Goal: Task Accomplishment & Management: Use online tool/utility

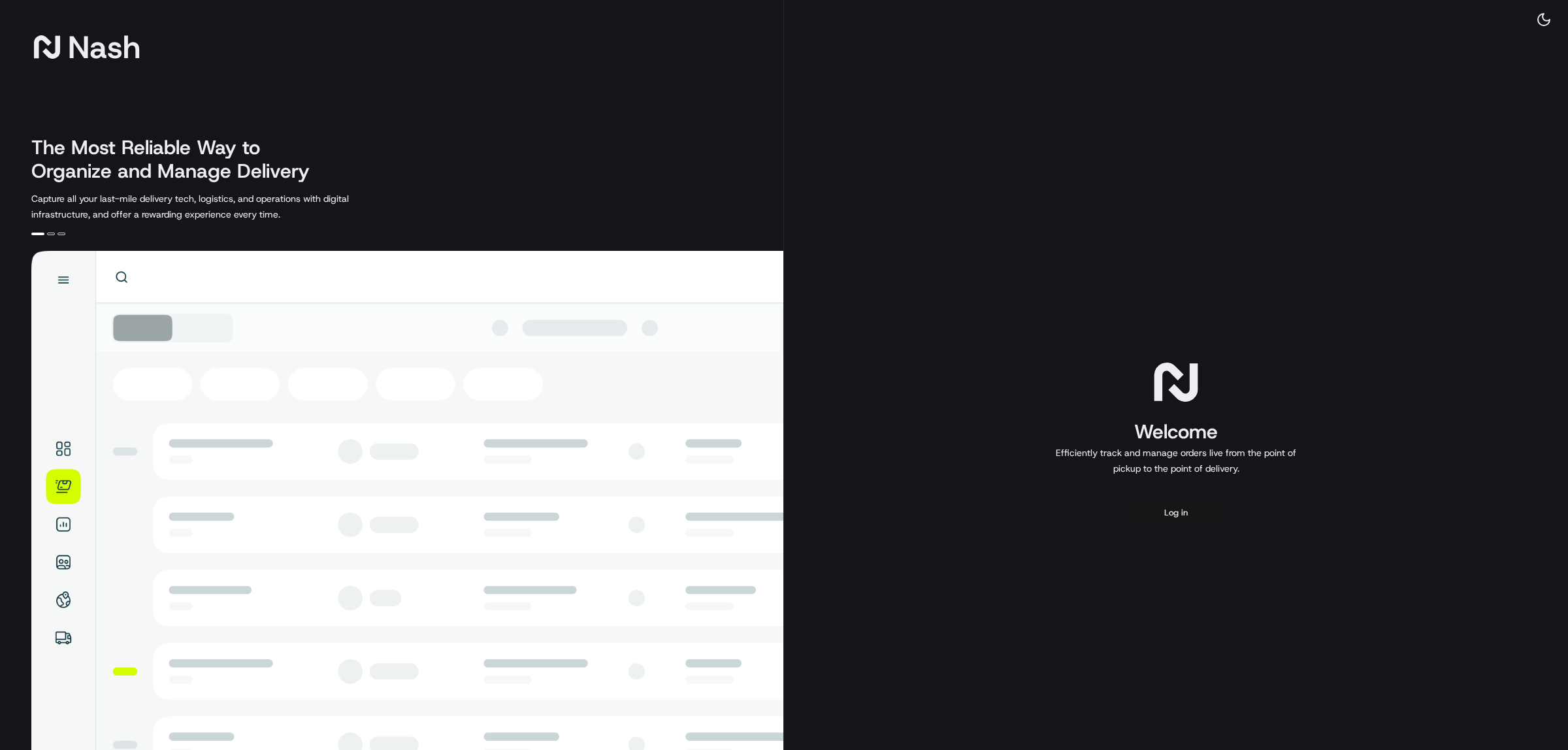
click at [1181, 510] on button "Log in" at bounding box center [1176, 513] width 105 height 32
